Goal: Information Seeking & Learning: Learn about a topic

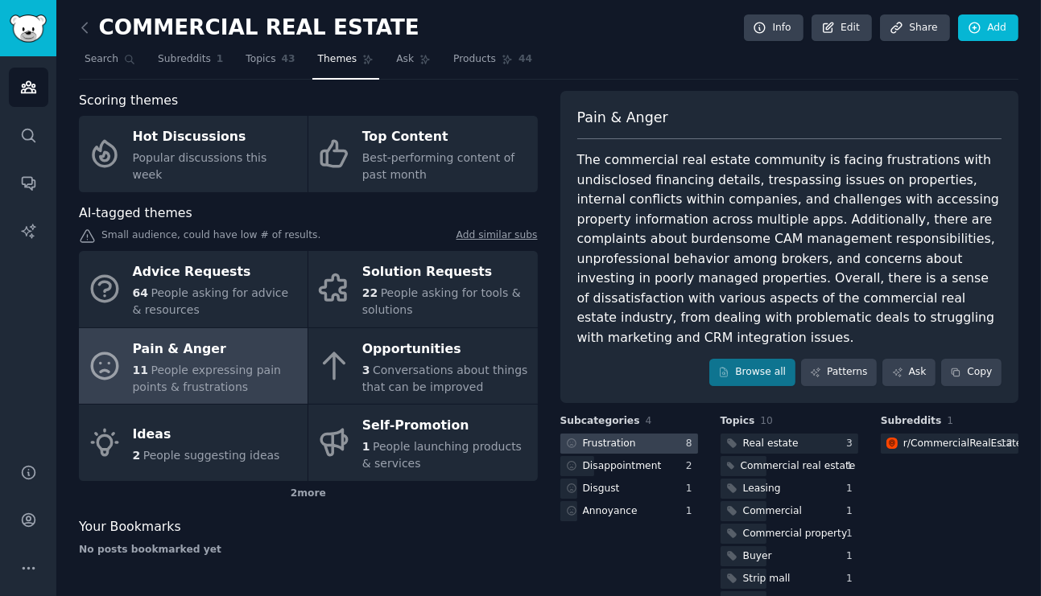
click at [607, 437] on div "Frustration" at bounding box center [609, 444] width 53 height 14
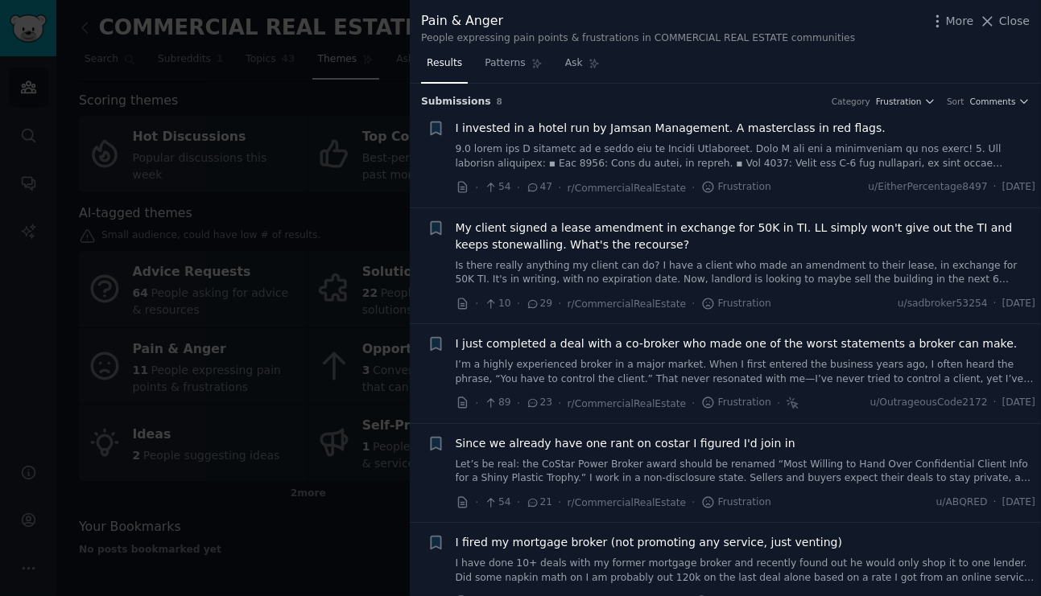
scroll to position [275, 0]
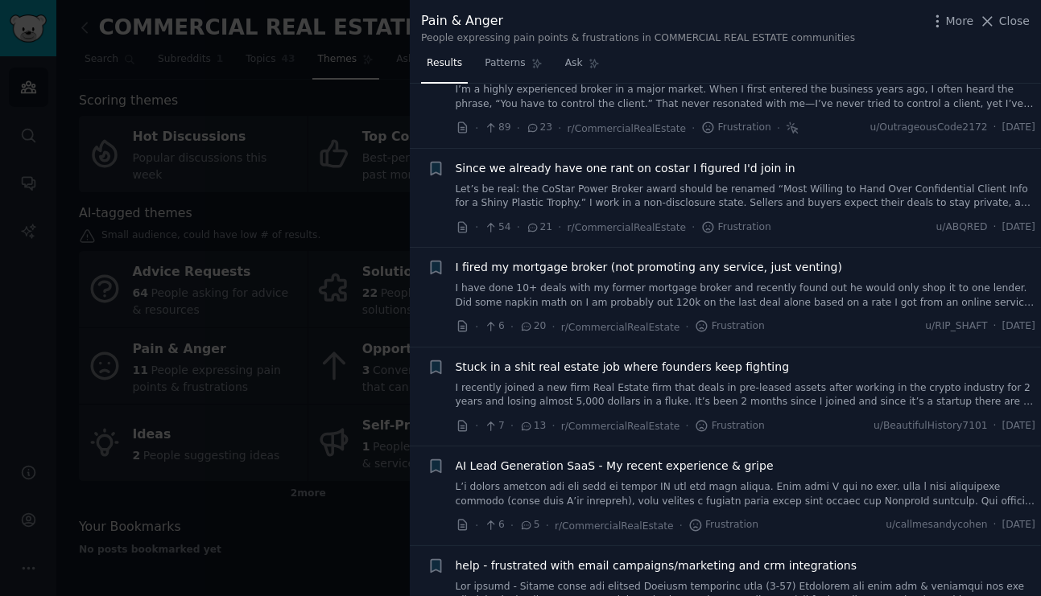
click at [304, 523] on div at bounding box center [520, 298] width 1041 height 596
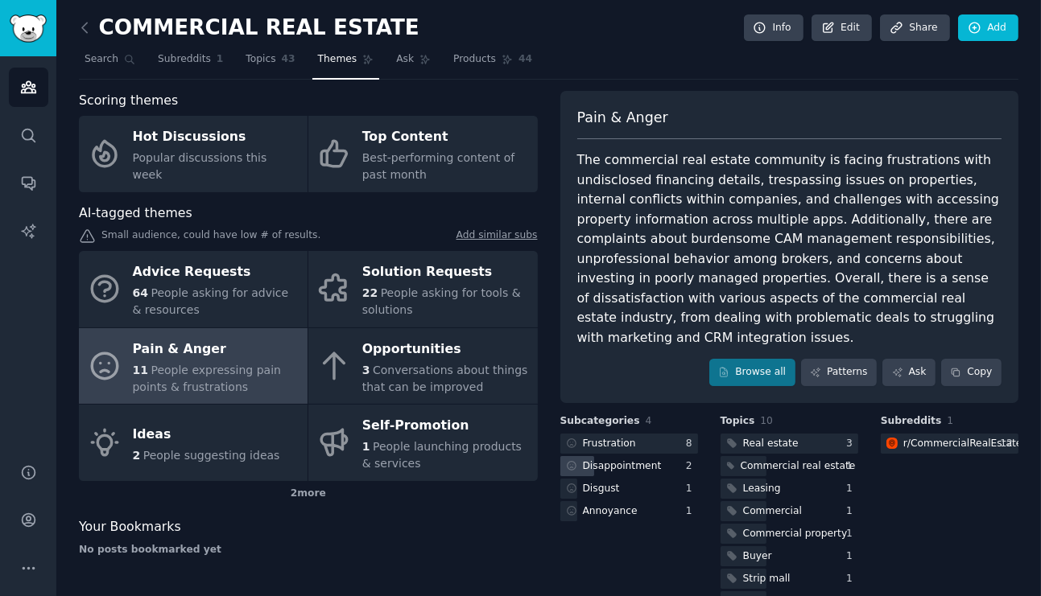
click at [647, 460] on div "Disappointment" at bounding box center [622, 467] width 79 height 14
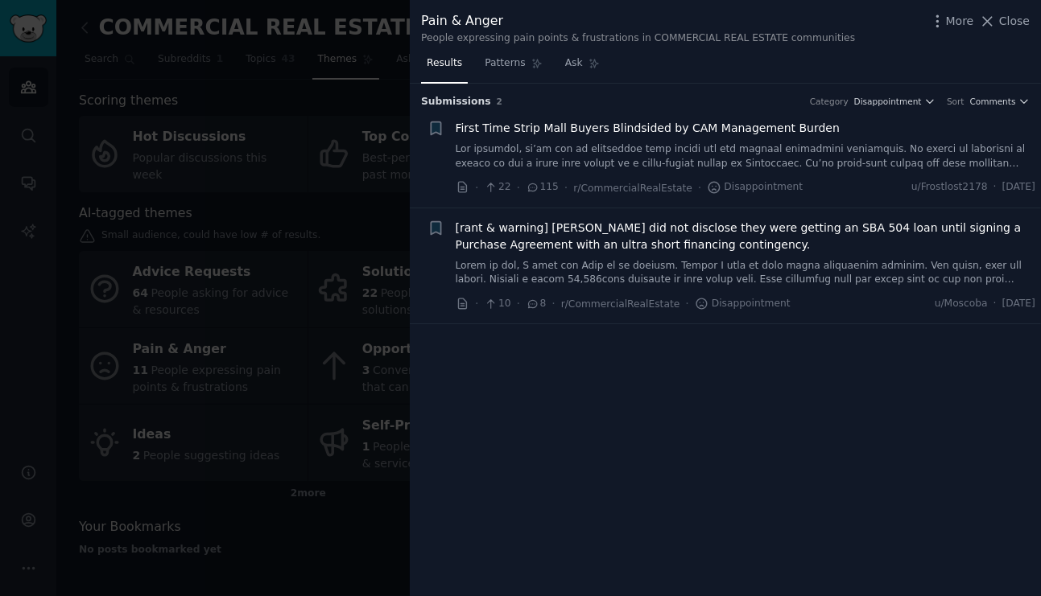
click at [355, 501] on div at bounding box center [520, 298] width 1041 height 596
